Goal: Task Accomplishment & Management: Complete application form

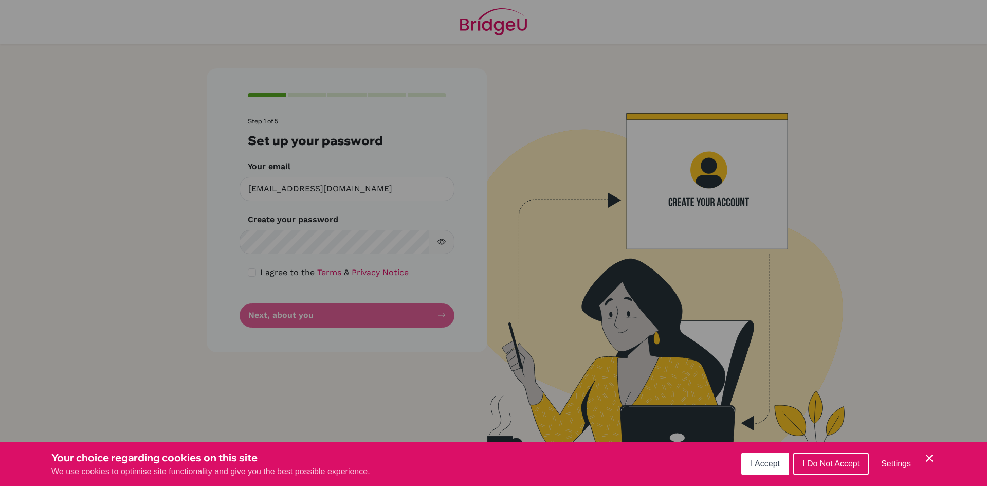
click at [781, 468] on button "I Accept" at bounding box center [766, 464] width 48 height 23
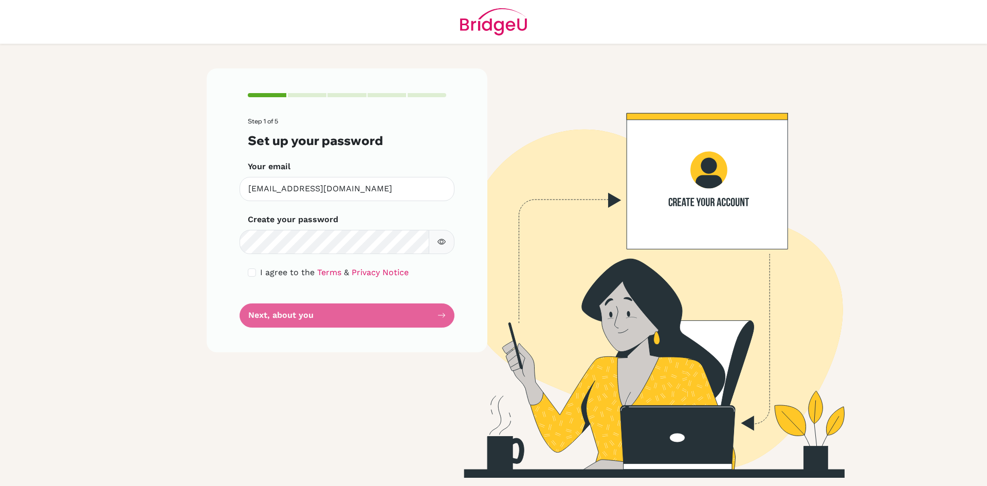
drag, startPoint x: 437, startPoint y: 239, endPoint x: 443, endPoint y: 241, distance: 6.5
click at [441, 241] on button "button" at bounding box center [442, 242] width 26 height 24
click at [444, 241] on icon "button" at bounding box center [442, 242] width 8 height 8
click at [444, 243] on icon "button" at bounding box center [442, 242] width 8 height 6
click at [444, 243] on icon "button" at bounding box center [443, 241] width 6 height 5
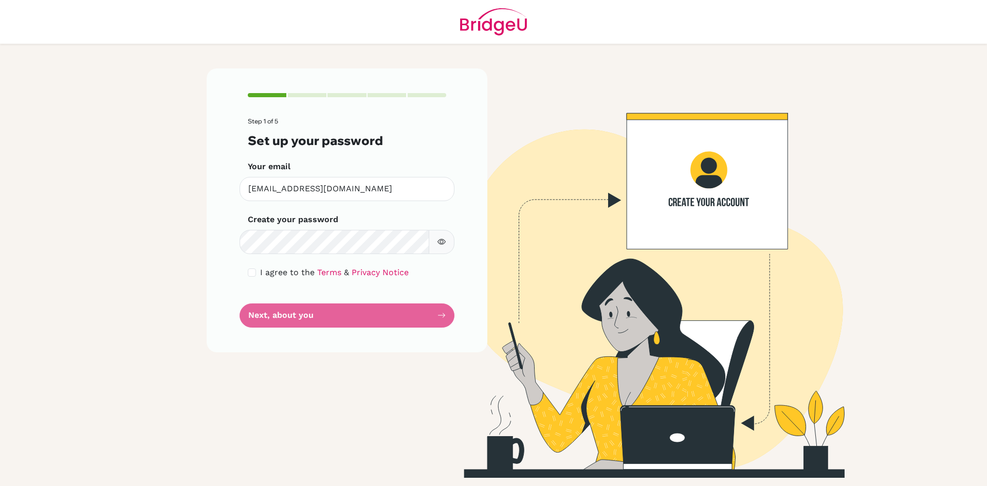
click at [258, 276] on div "I agree to the Terms & Privacy Notice" at bounding box center [347, 272] width 199 height 12
click at [248, 273] on input "checkbox" at bounding box center [252, 272] width 8 height 8
checkbox input "true"
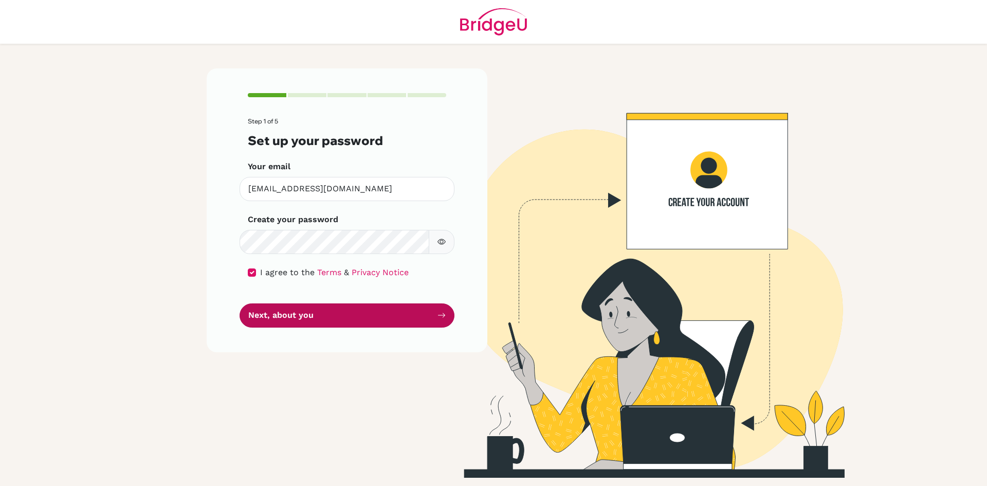
click at [323, 314] on button "Next, about you" at bounding box center [347, 315] width 215 height 24
